Goal: Task Accomplishment & Management: Use online tool/utility

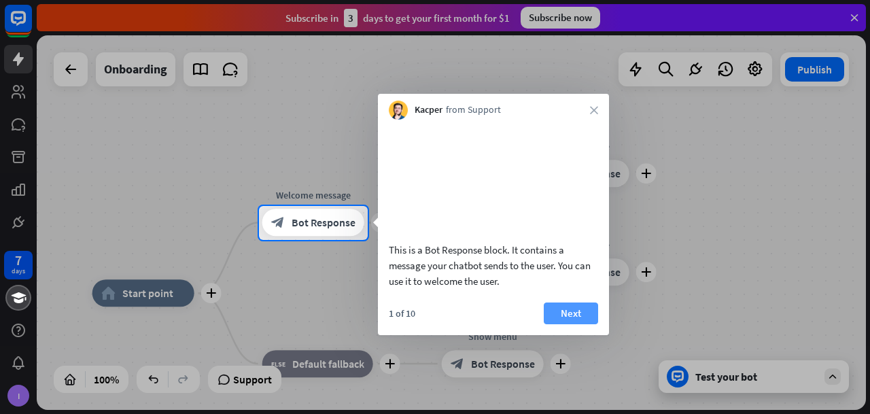
click at [565, 324] on button "Next" at bounding box center [570, 313] width 54 height 22
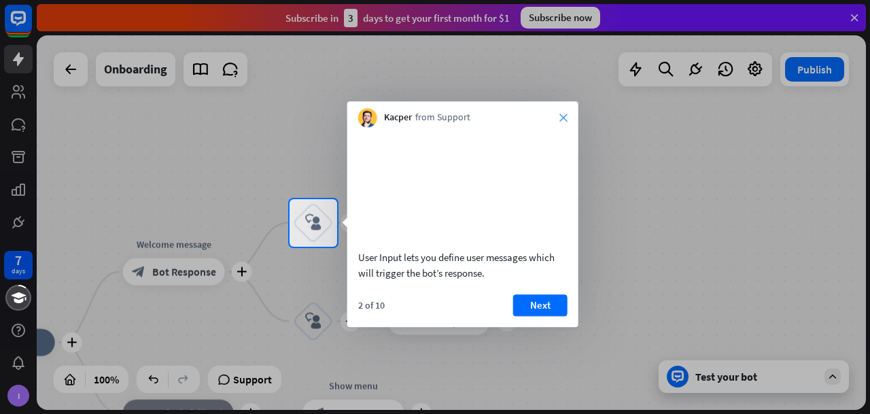
click at [561, 119] on icon "close" at bounding box center [563, 117] width 8 height 8
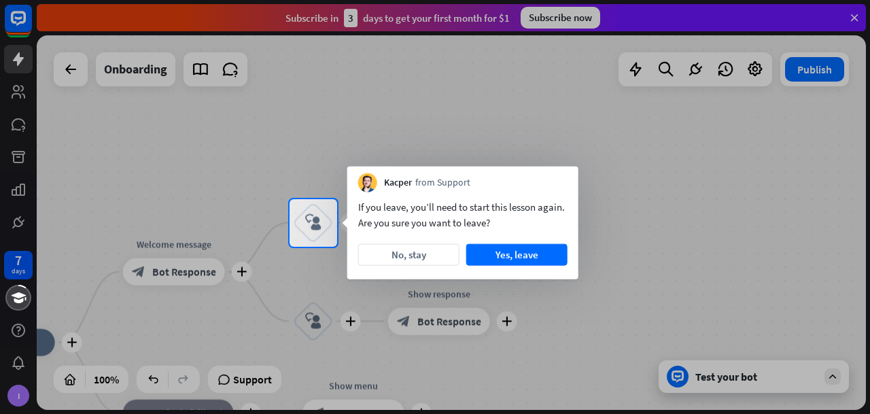
click at [489, 267] on div "If you leave, you’ll need to start this lesson again. Are you sure you want to …" at bounding box center [462, 235] width 231 height 87
click at [492, 257] on button "Yes, leave" at bounding box center [516, 255] width 101 height 22
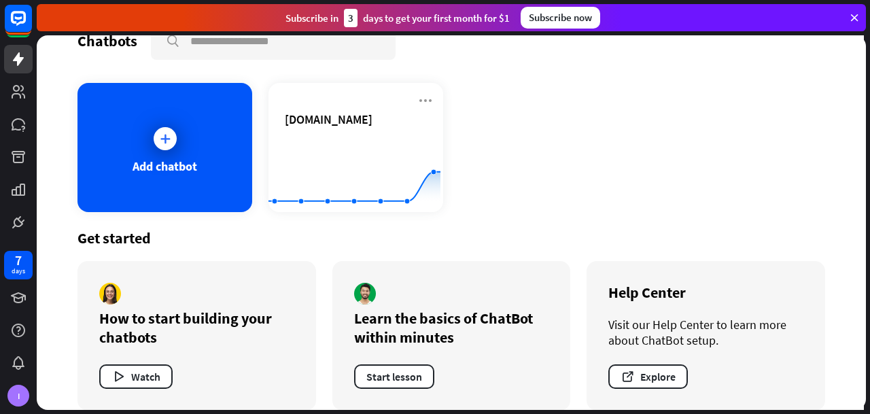
scroll to position [46, 0]
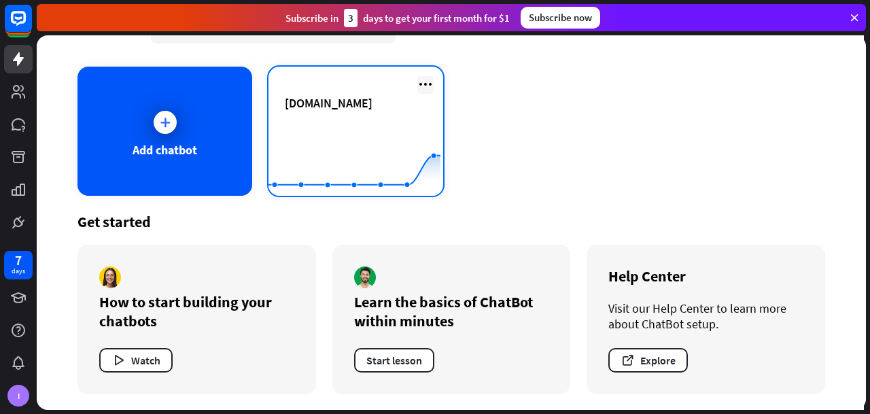
click at [421, 82] on icon at bounding box center [425, 84] width 16 height 16
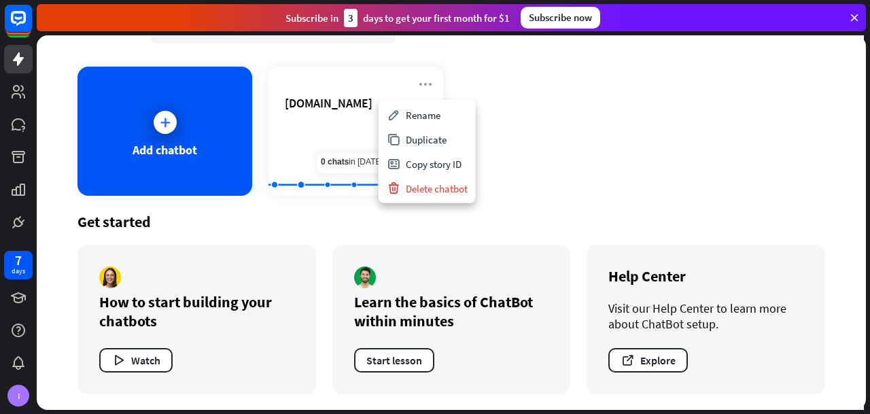
click at [699, 124] on div "Add chatbot [DOMAIN_NAME] Created with Highcharts 10.1.0 0 1 2" at bounding box center [450, 131] width 747 height 129
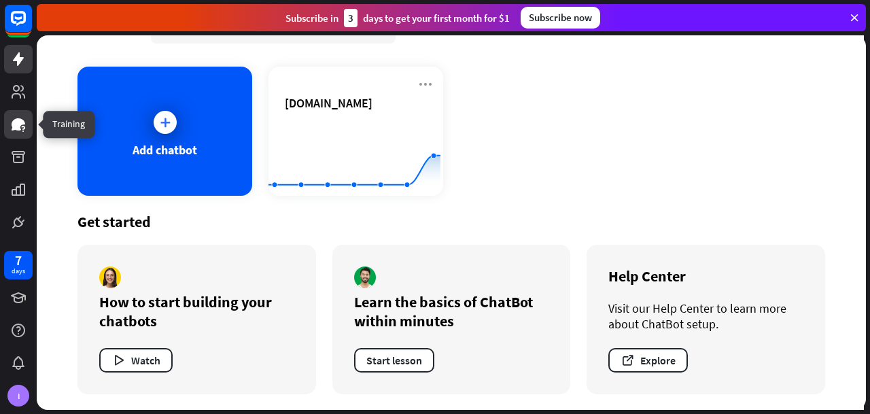
click at [16, 125] on icon at bounding box center [19, 124] width 14 height 12
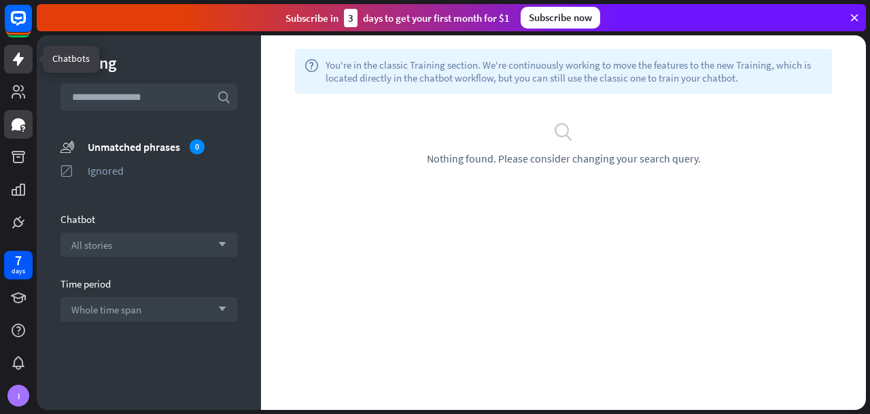
click at [14, 67] on link at bounding box center [18, 59] width 29 height 29
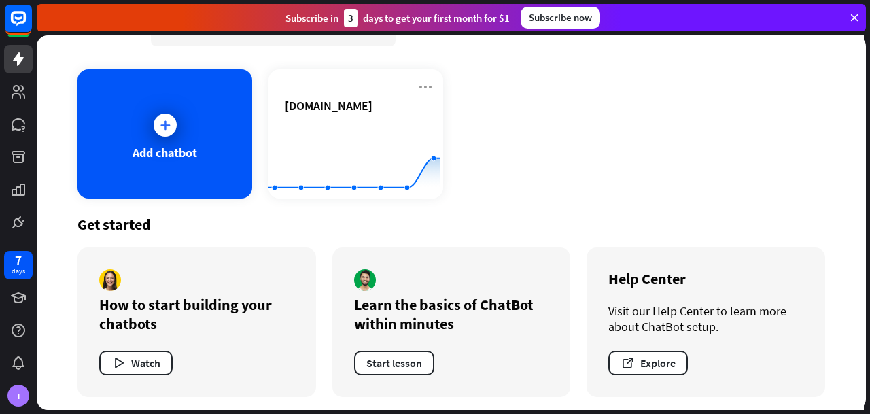
scroll to position [46, 0]
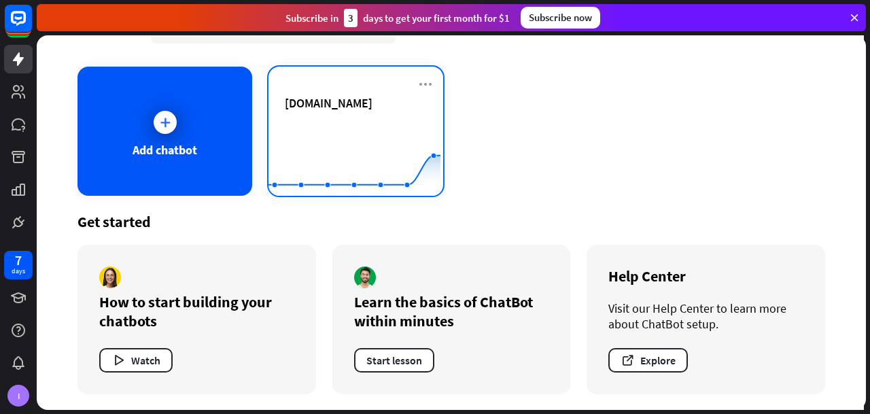
click at [372, 109] on span "[DOMAIN_NAME]" at bounding box center [329, 103] width 88 height 16
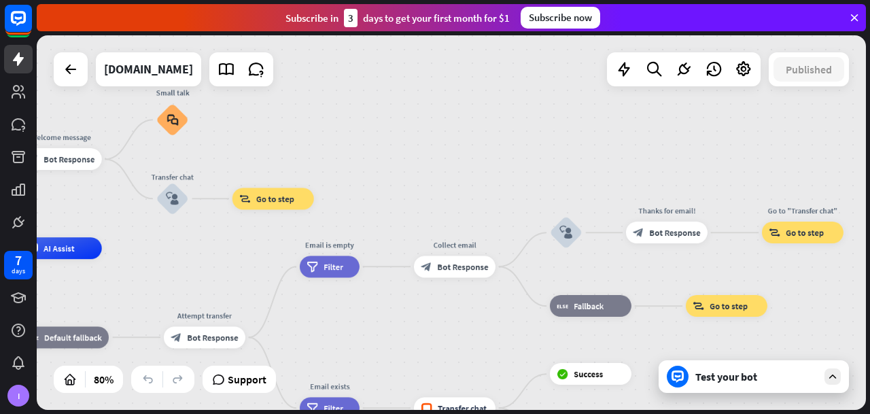
drag, startPoint x: 797, startPoint y: 206, endPoint x: 427, endPoint y: 212, distance: 369.6
click at [427, 212] on div "home_2 Start point Welcome message block_bot_response Bot Response Small talk b…" at bounding box center [451, 222] width 829 height 374
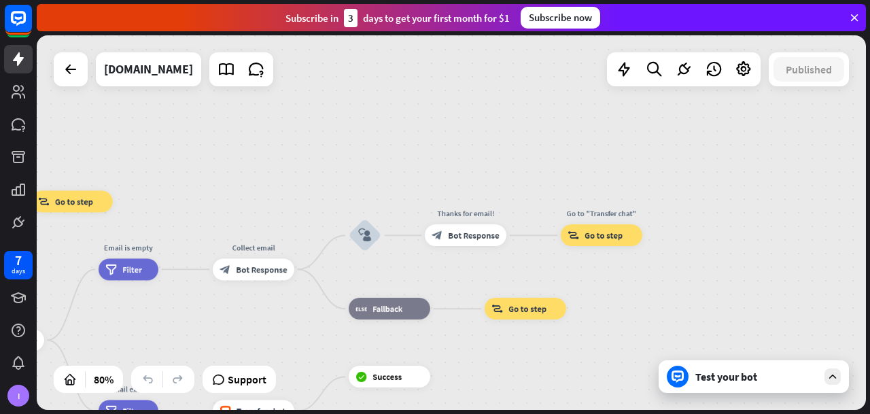
drag, startPoint x: 578, startPoint y: 149, endPoint x: 377, endPoint y: 151, distance: 201.1
click at [377, 151] on div "home_2 Start point Welcome message block_bot_response Bot Response Small talk b…" at bounding box center [451, 222] width 829 height 374
